Goal: Check status: Check status

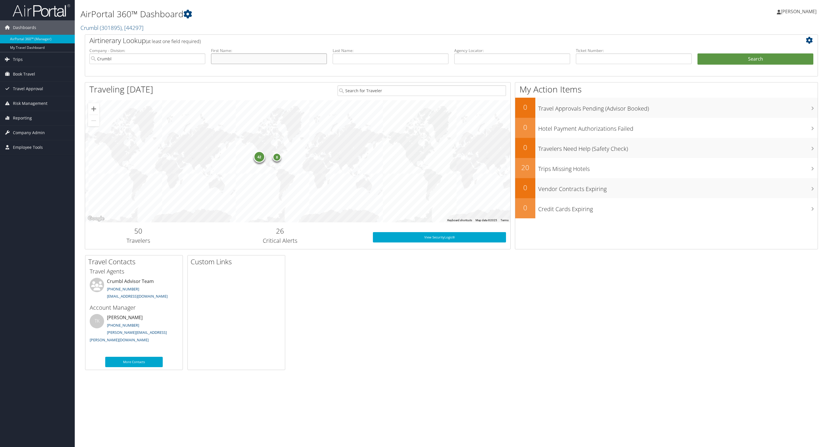
click at [264, 60] on input "text" at bounding box center [269, 58] width 116 height 11
type input "[PERSON_NAME]"
click at [411, 53] on button "Search" at bounding box center [755, 58] width 116 height 11
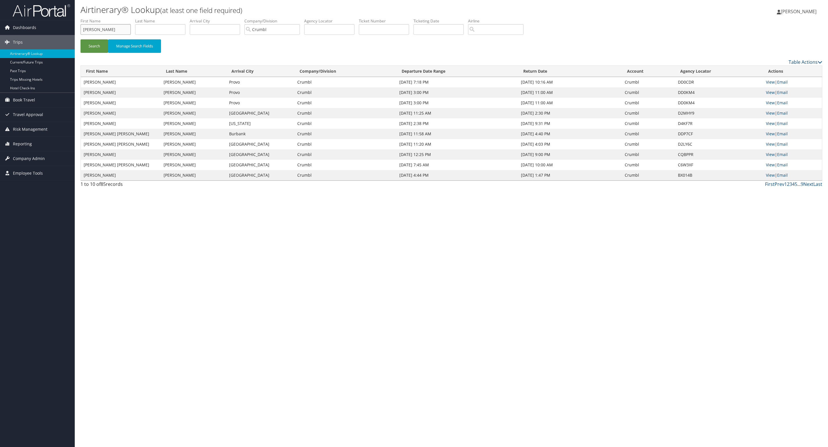
drag, startPoint x: 101, startPoint y: 28, endPoint x: 75, endPoint y: 29, distance: 25.9
click at [75, 29] on div "Airtinerary® Lookup (at least one field required) Diana Liddle Diana Liddle My …" at bounding box center [451, 223] width 753 height 447
click at [80, 39] on button "Search" at bounding box center [94, 46] width 28 height 14
type input "s"
type input "bryce"
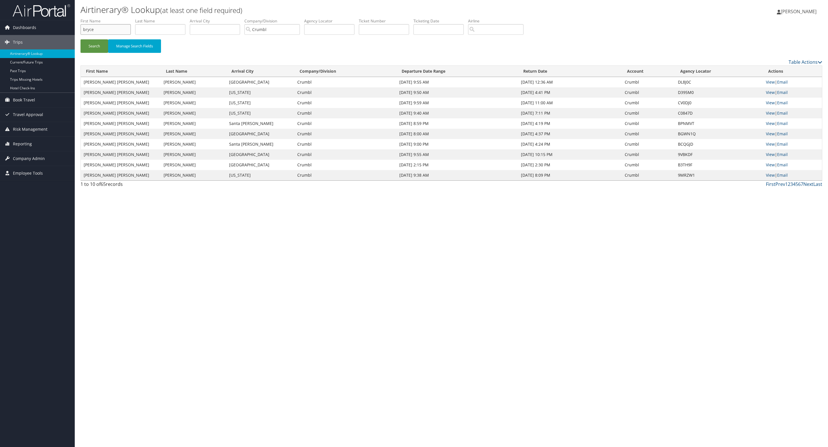
click at [80, 39] on button "Search" at bounding box center [94, 46] width 28 height 14
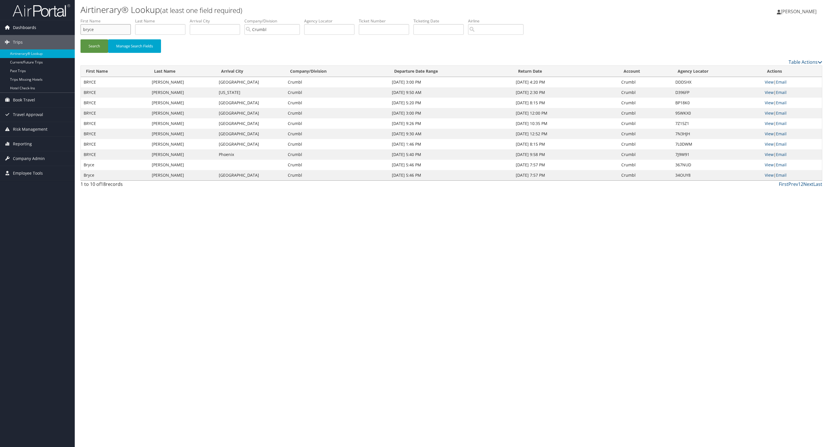
drag, startPoint x: 104, startPoint y: 31, endPoint x: 74, endPoint y: 30, distance: 30.2
click at [74, 30] on div "Dashboards AirPortal 360™ (Manager) My Travel Dashboard Trips Airtinerary® Look…" at bounding box center [414, 223] width 828 height 447
type input "gra"
click at [80, 39] on button "Search" at bounding box center [94, 46] width 28 height 14
